Goal: Find specific page/section: Find specific page/section

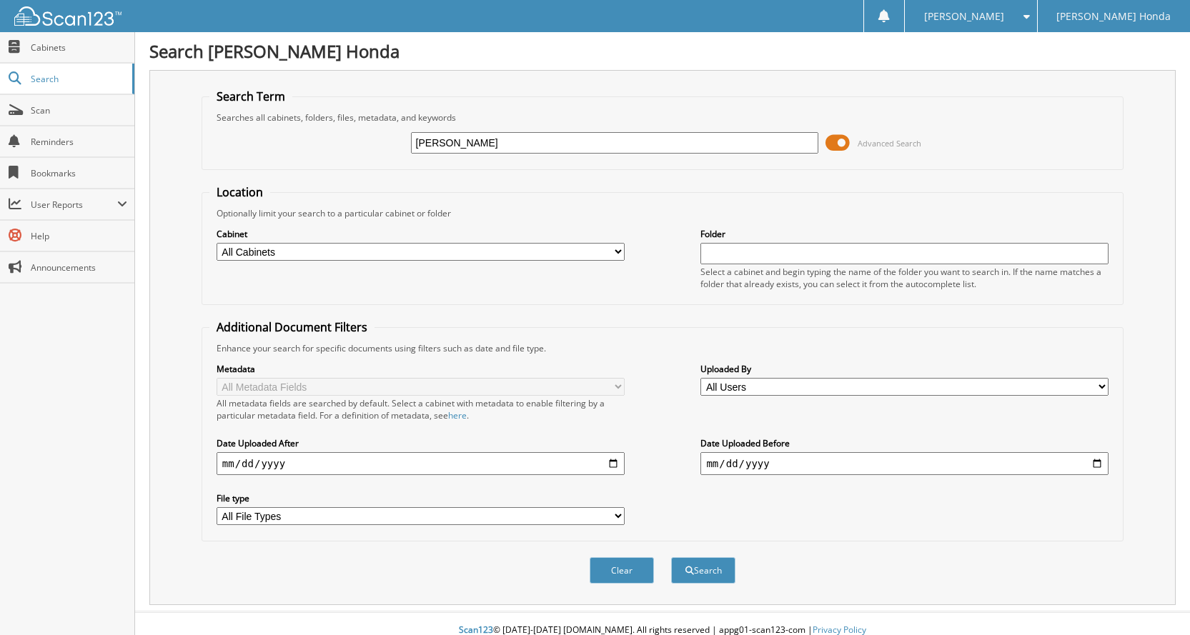
type input "[PERSON_NAME]"
click at [671, 557] on button "Search" at bounding box center [703, 570] width 64 height 26
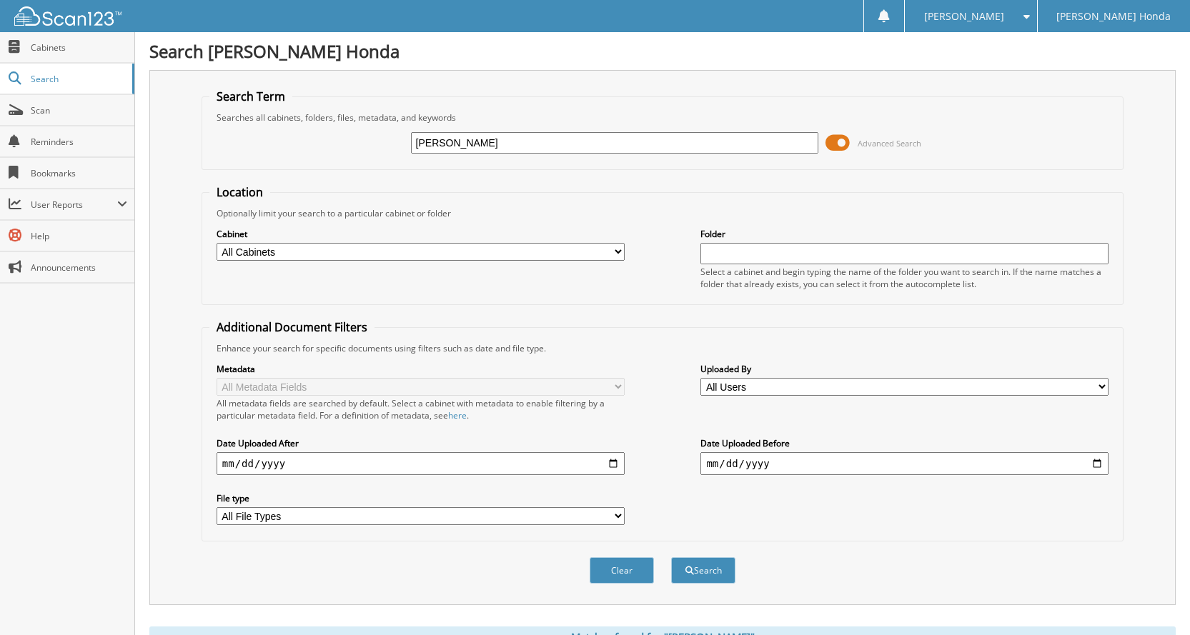
click at [482, 145] on input "[PERSON_NAME]" at bounding box center [615, 142] width 408 height 21
click at [482, 144] on input "[PERSON_NAME]" at bounding box center [615, 142] width 408 height 21
click at [556, 145] on input "[PERSON_NAME]" at bounding box center [615, 142] width 408 height 21
type input "27379"
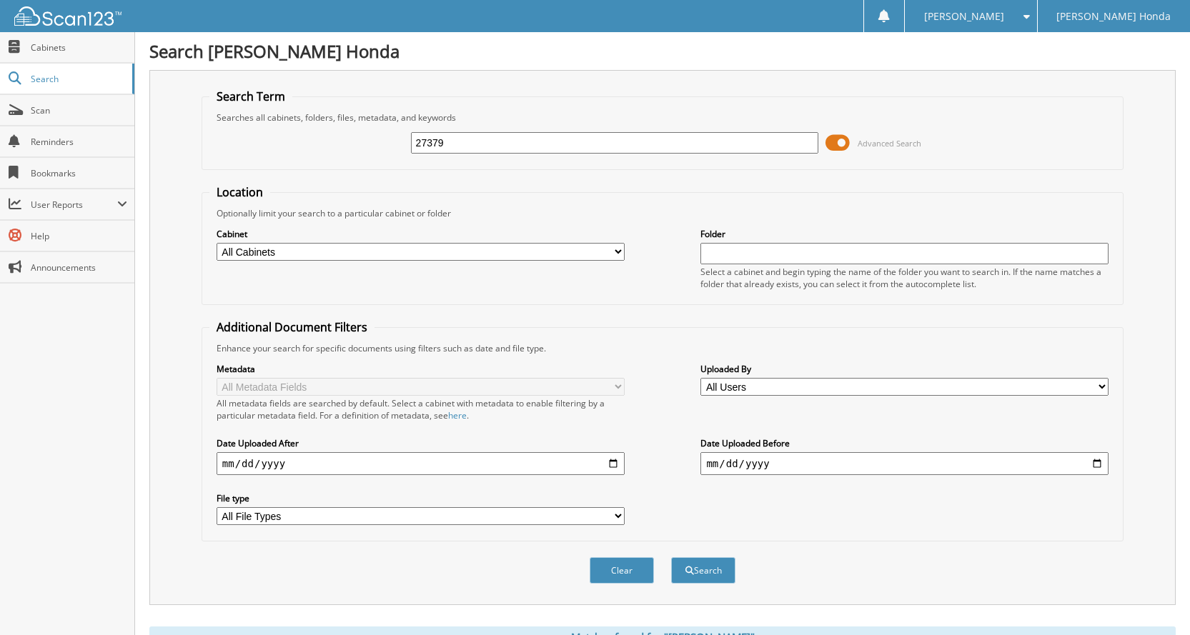
click at [671, 557] on button "Search" at bounding box center [703, 570] width 64 height 26
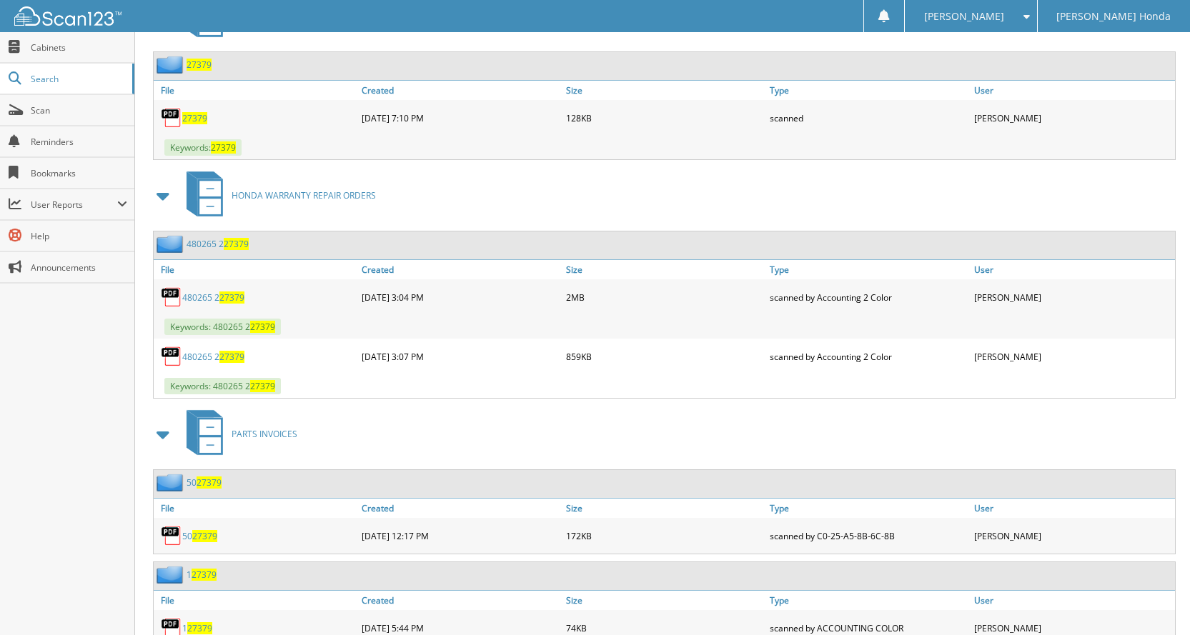
scroll to position [1301, 0]
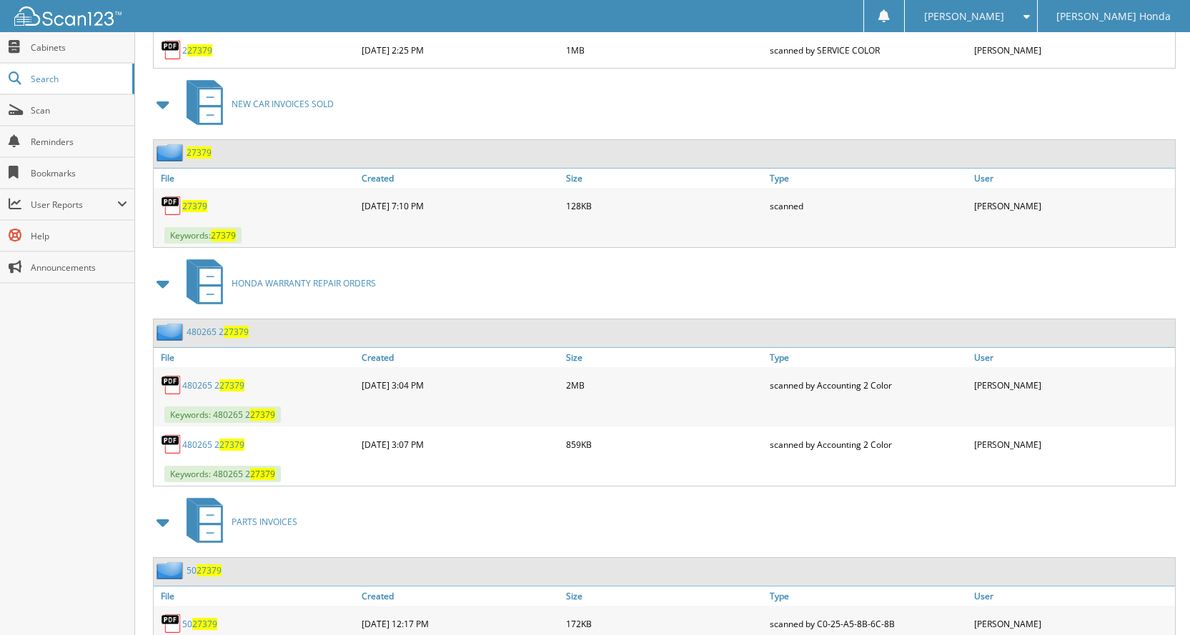
click at [196, 207] on span "27379" at bounding box center [194, 206] width 25 height 12
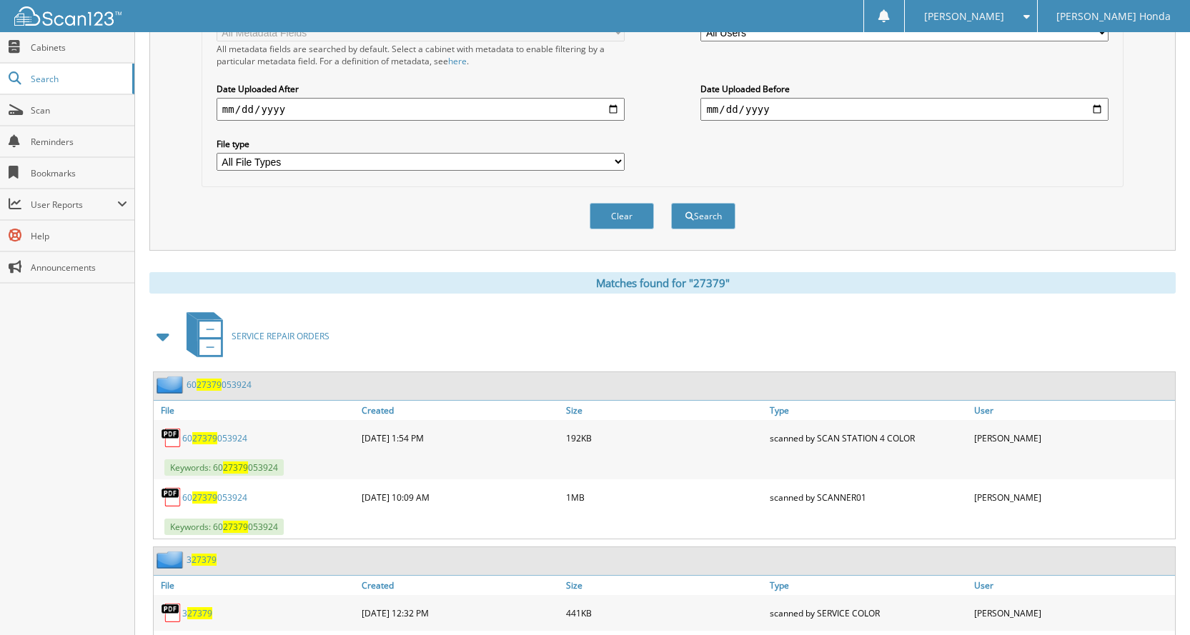
scroll to position [357, 0]
